Goal: Task Accomplishment & Management: Use online tool/utility

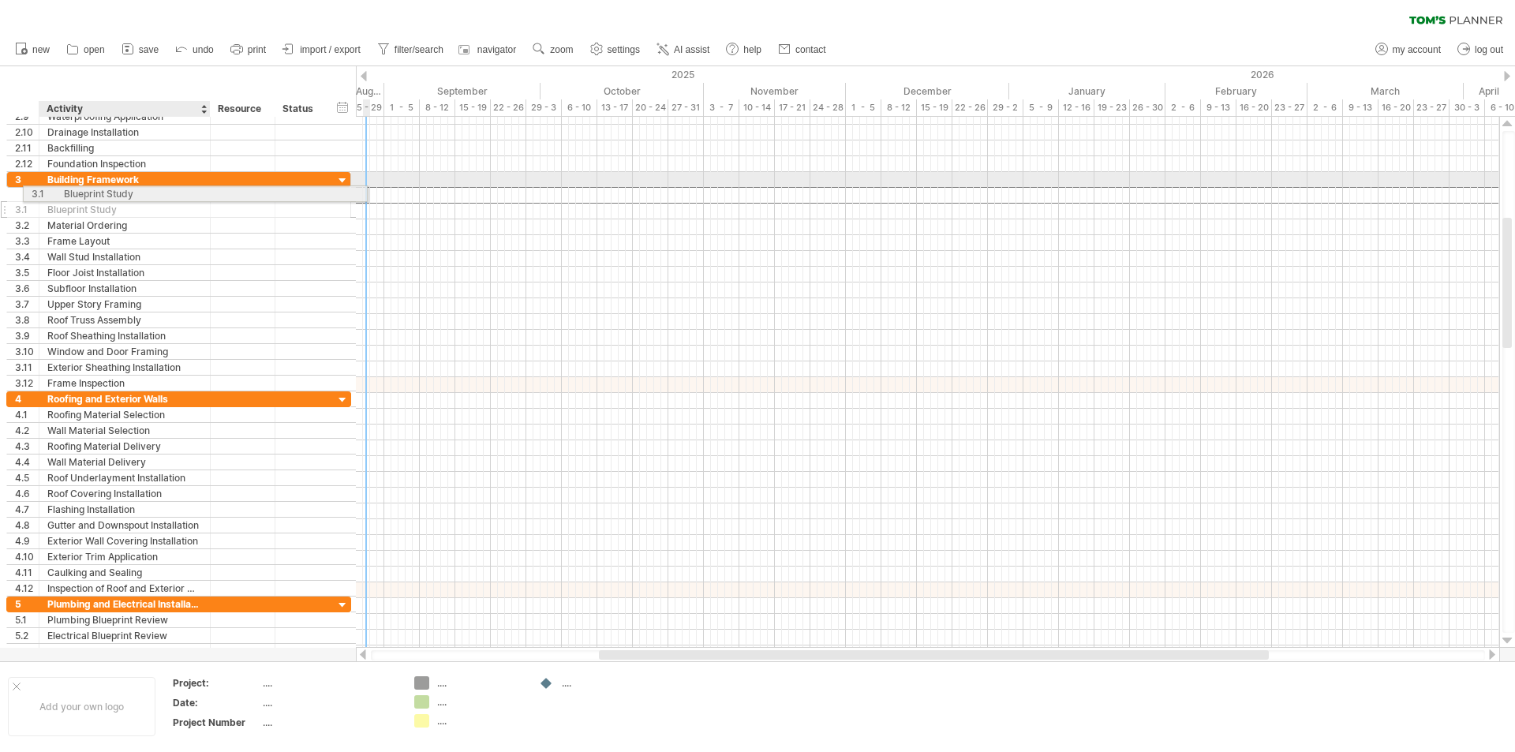
drag, startPoint x: 77, startPoint y: 193, endPoint x: 90, endPoint y: 191, distance: 13.6
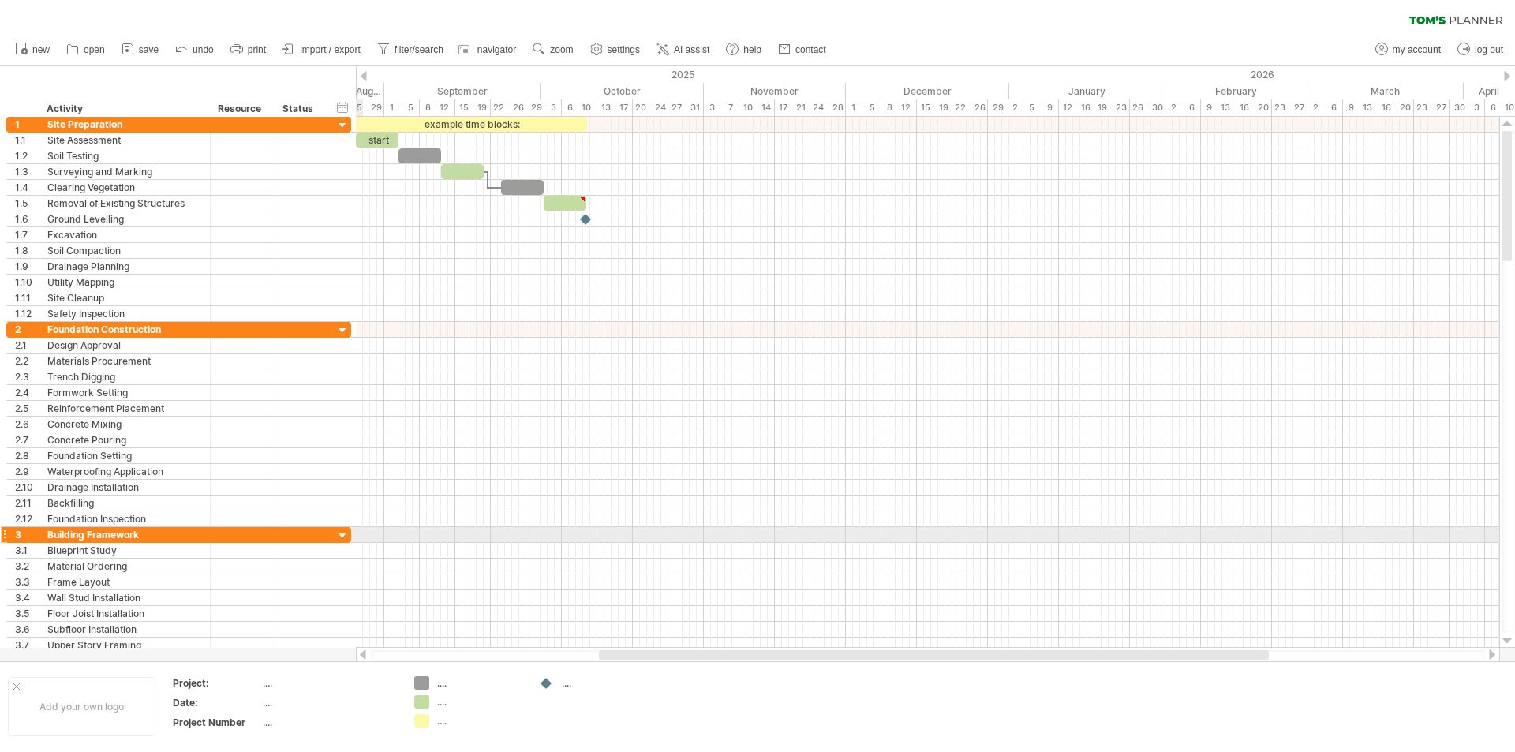
click at [346, 534] on div at bounding box center [342, 536] width 15 height 15
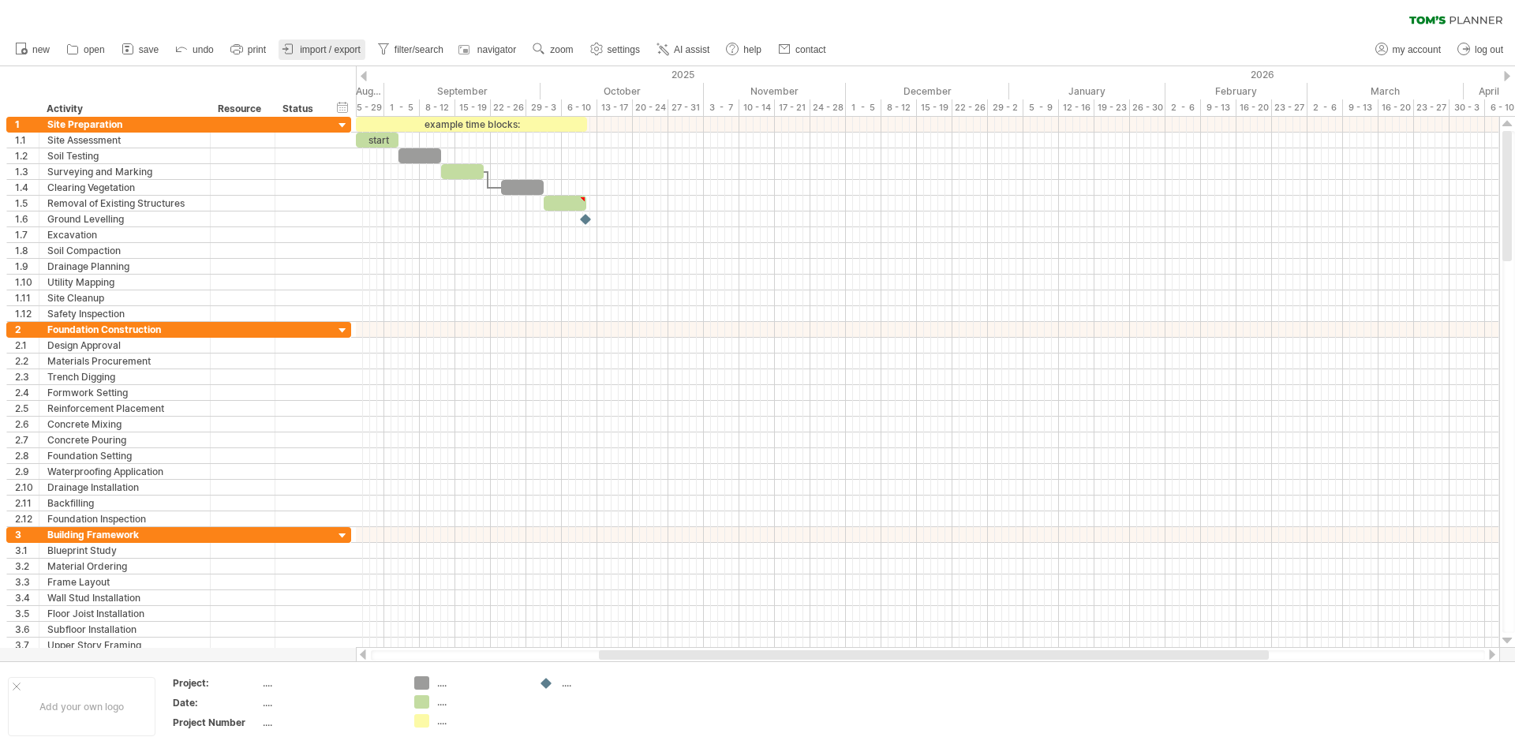
click at [335, 45] on span "import / export" at bounding box center [330, 49] width 61 height 11
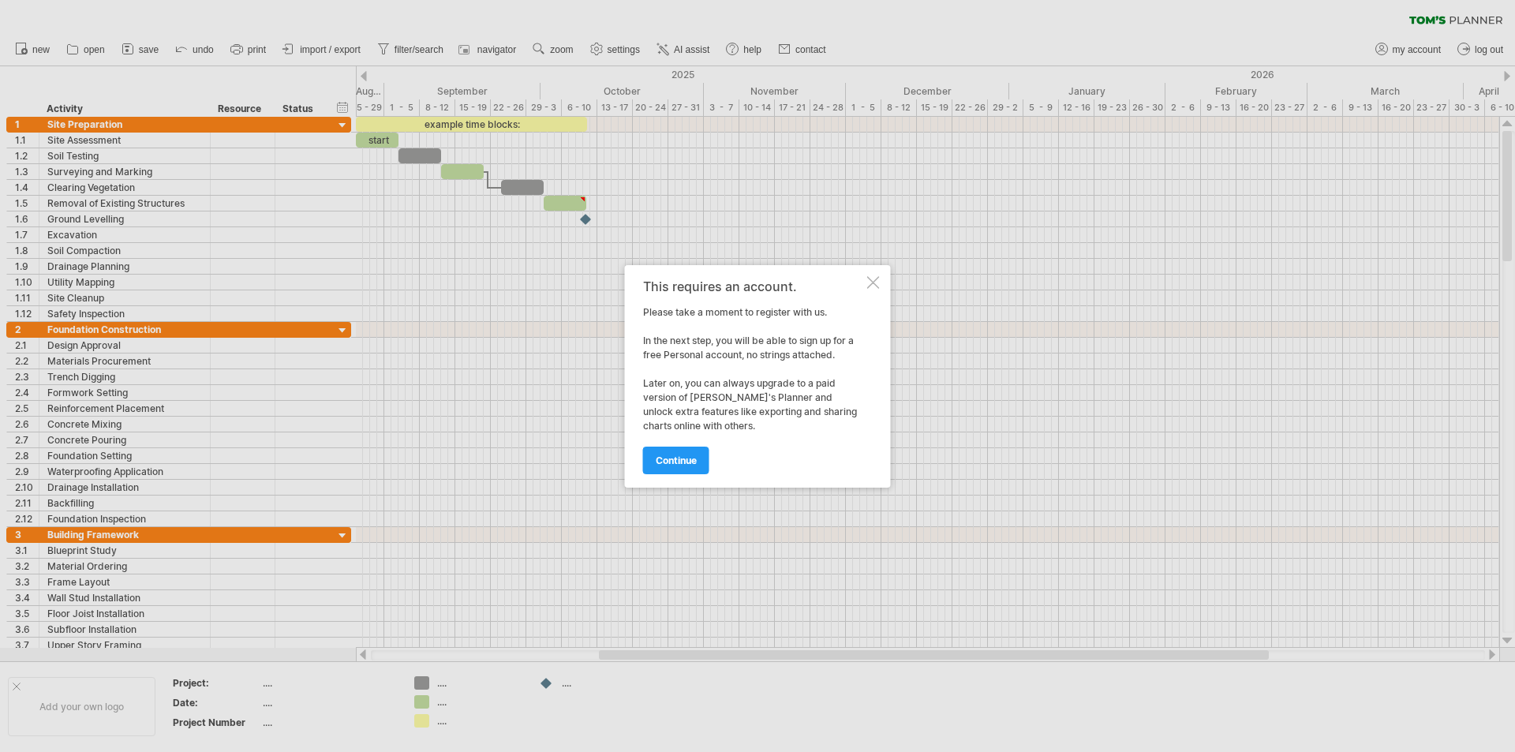
click at [866, 283] on div "This requires an account. Please take a moment to register with us. In the next…" at bounding box center [758, 376] width 266 height 223
click at [872, 286] on div at bounding box center [873, 282] width 13 height 13
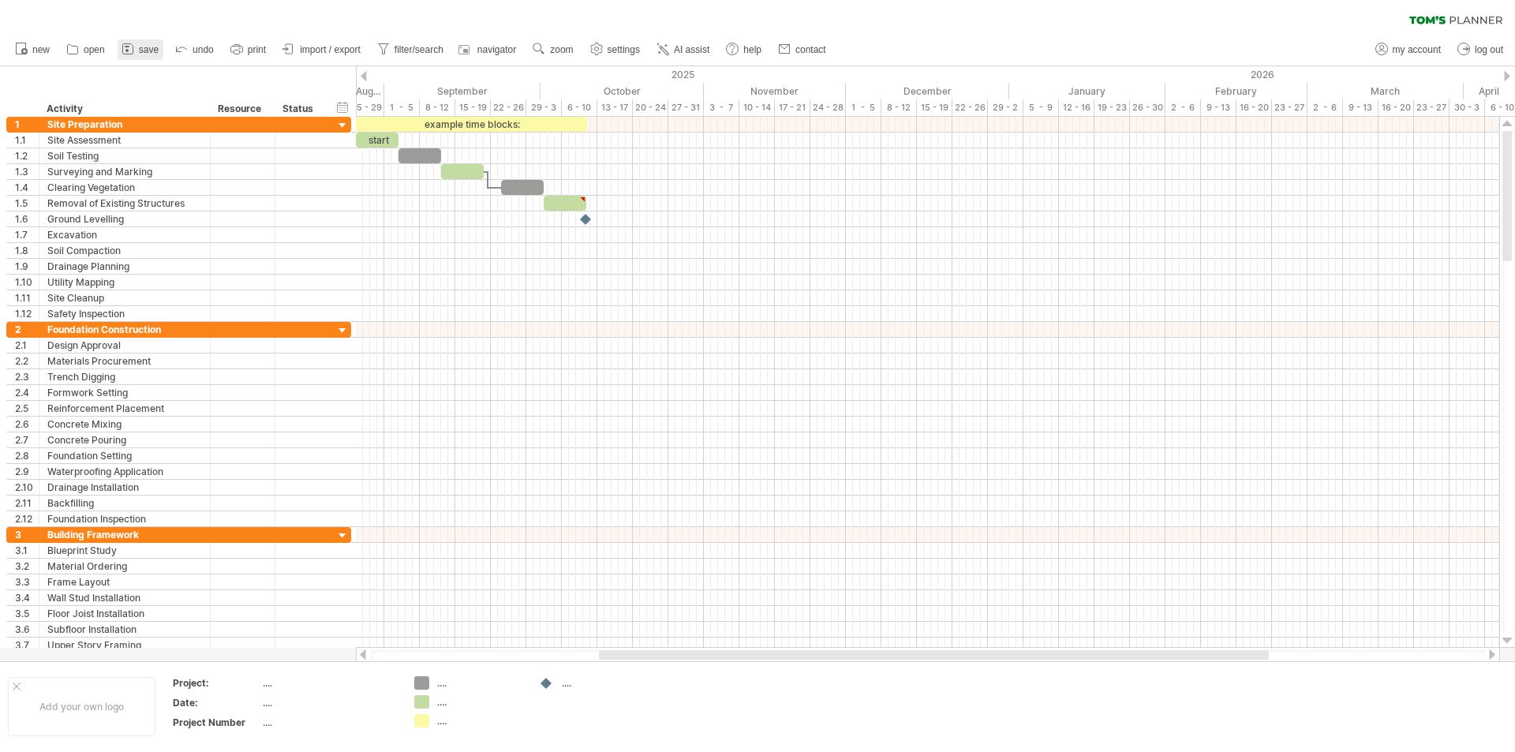
click at [145, 52] on span "save" at bounding box center [149, 49] width 20 height 11
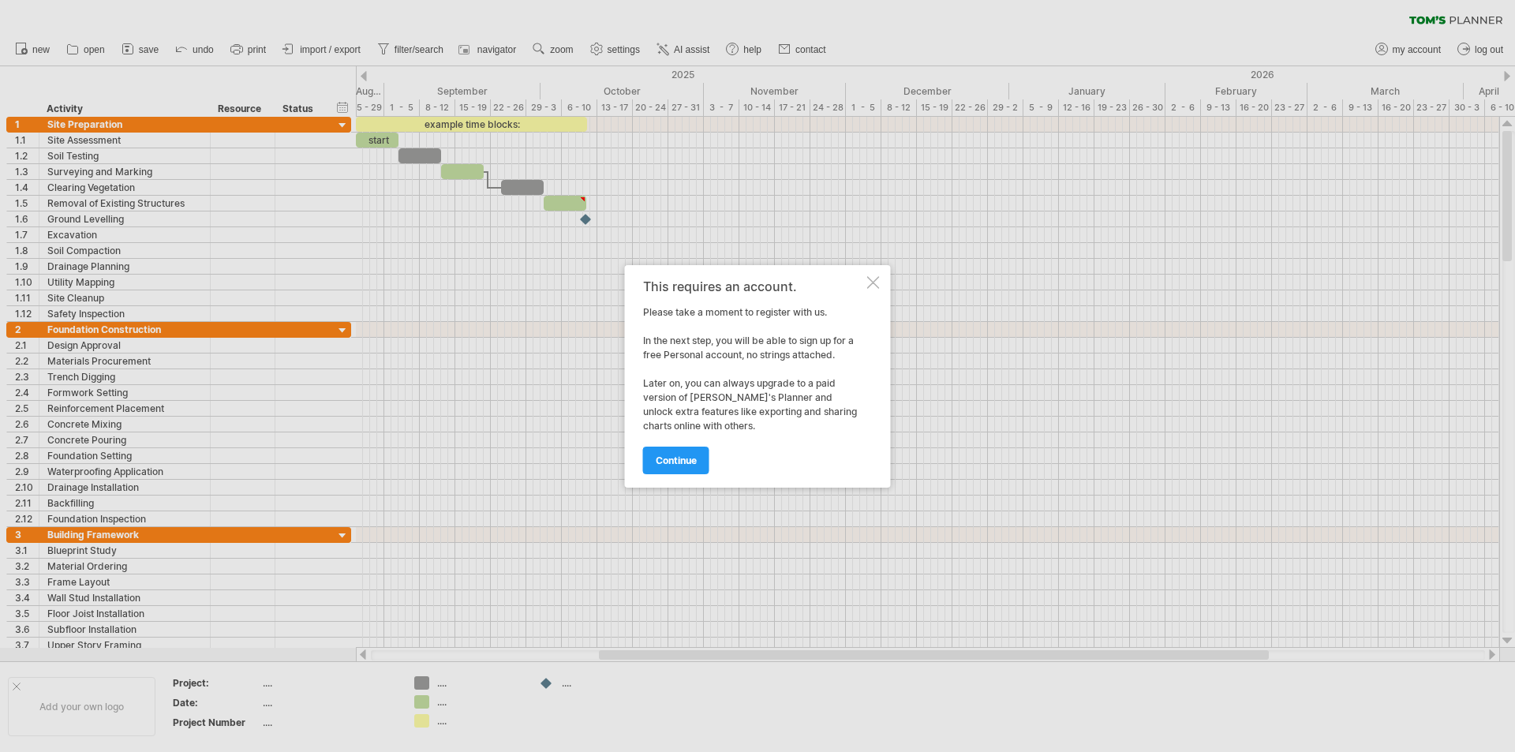
click at [875, 283] on div at bounding box center [873, 282] width 13 height 13
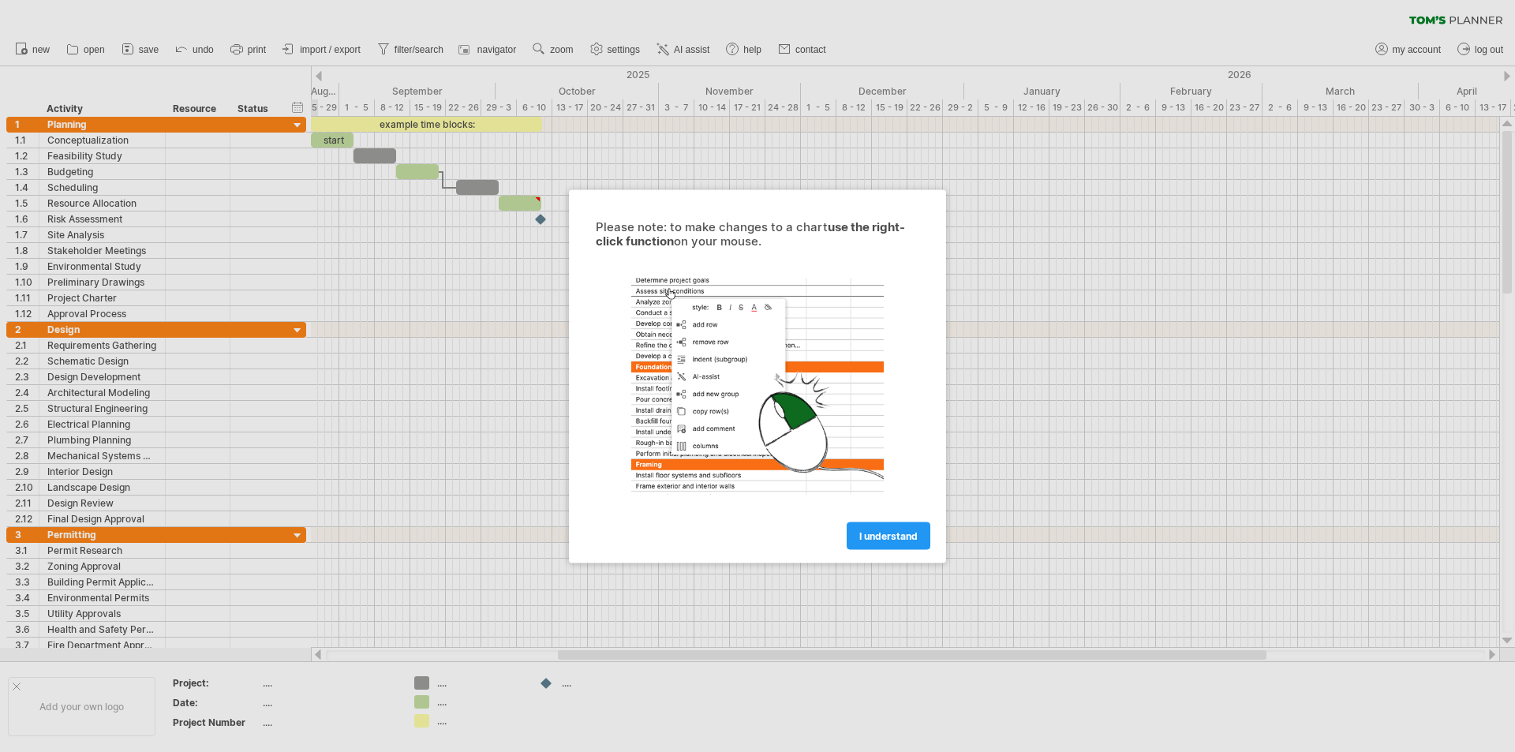
click at [895, 534] on span "I understand" at bounding box center [888, 536] width 58 height 12
